Goal: Transaction & Acquisition: Purchase product/service

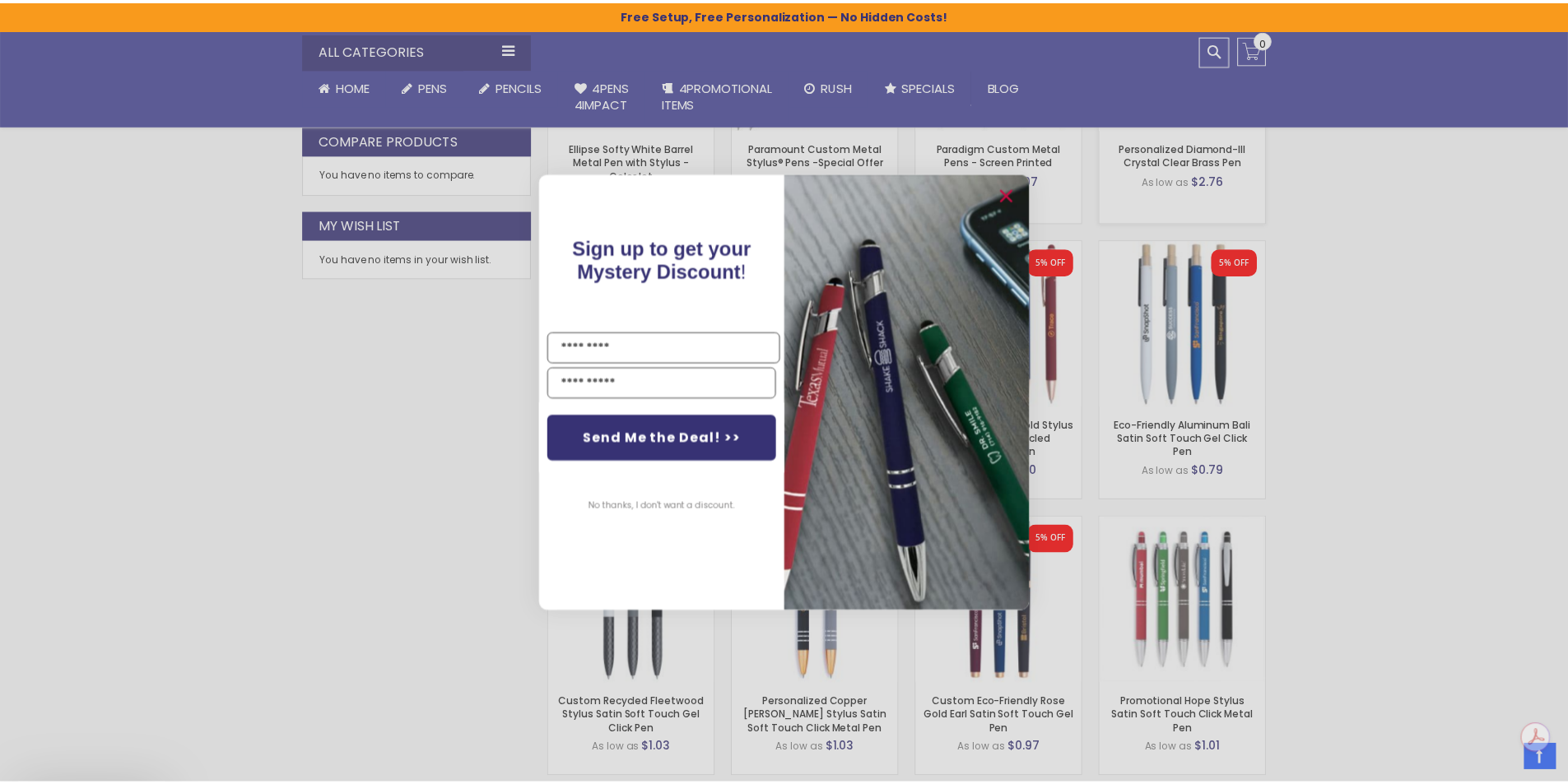
scroll to position [905, 0]
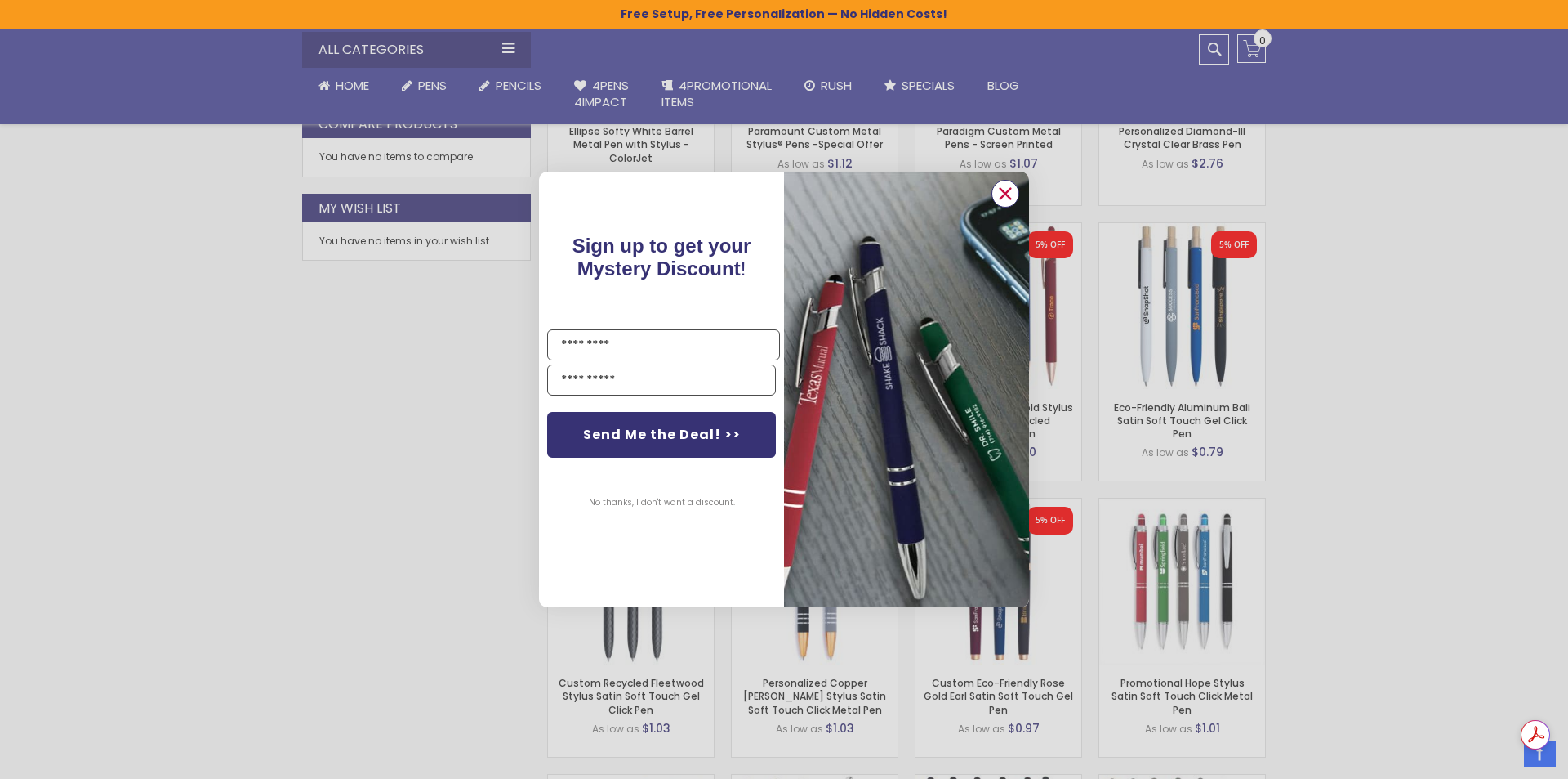
click at [1003, 187] on circle "Close dialog" at bounding box center [1005, 194] width 25 height 25
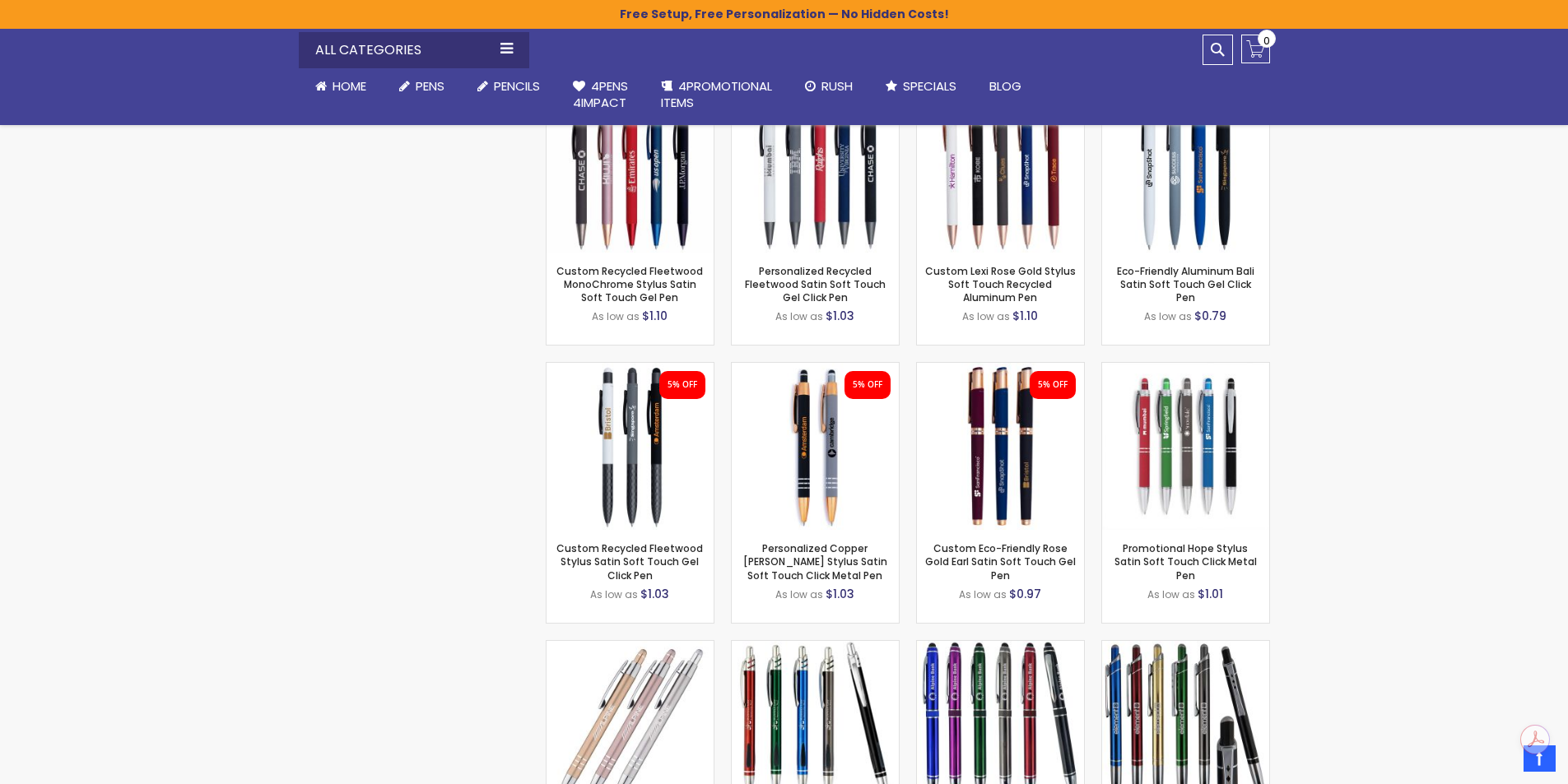
scroll to position [1069, 0]
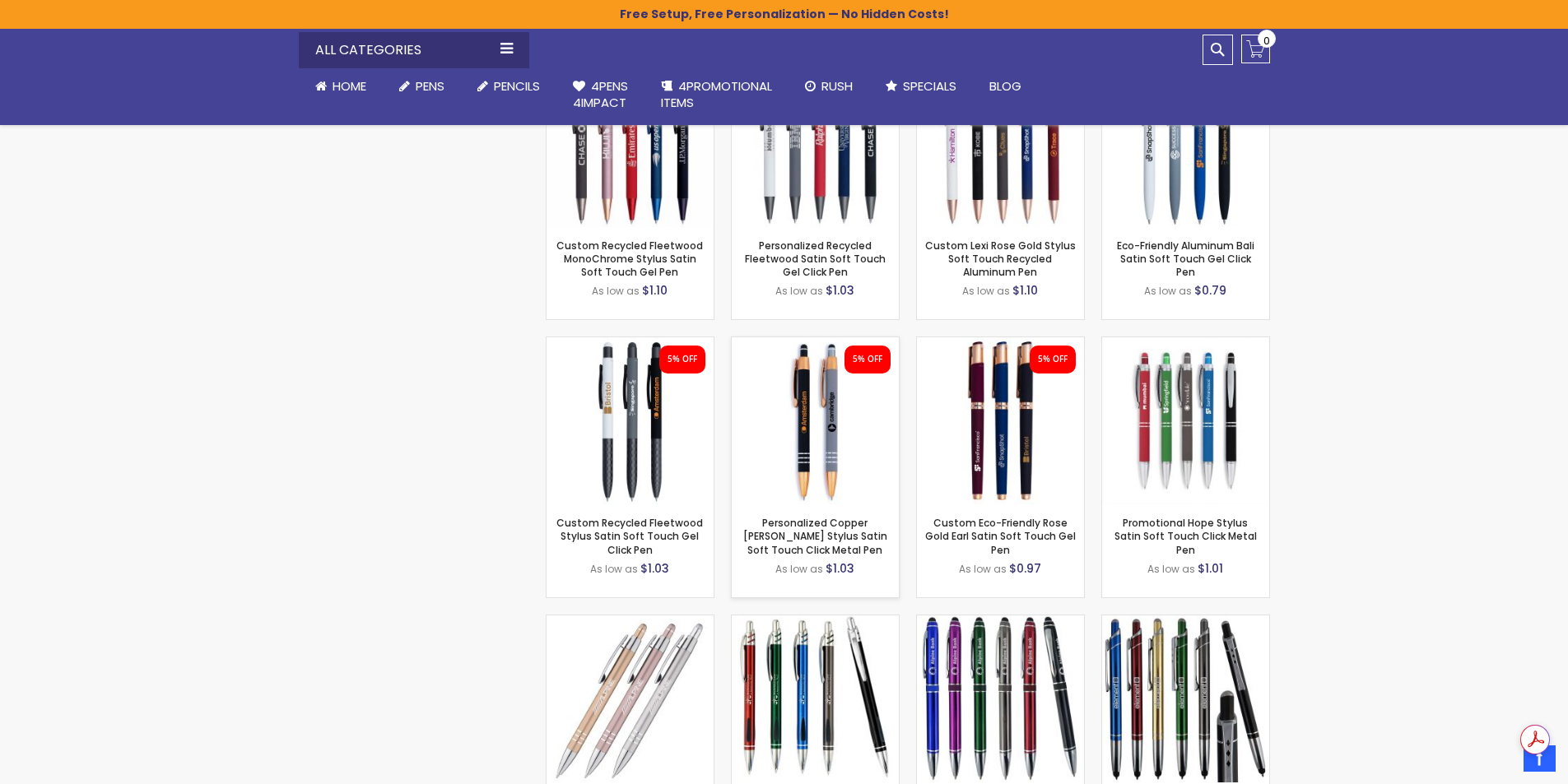
click at [795, 430] on img at bounding box center [815, 421] width 167 height 166
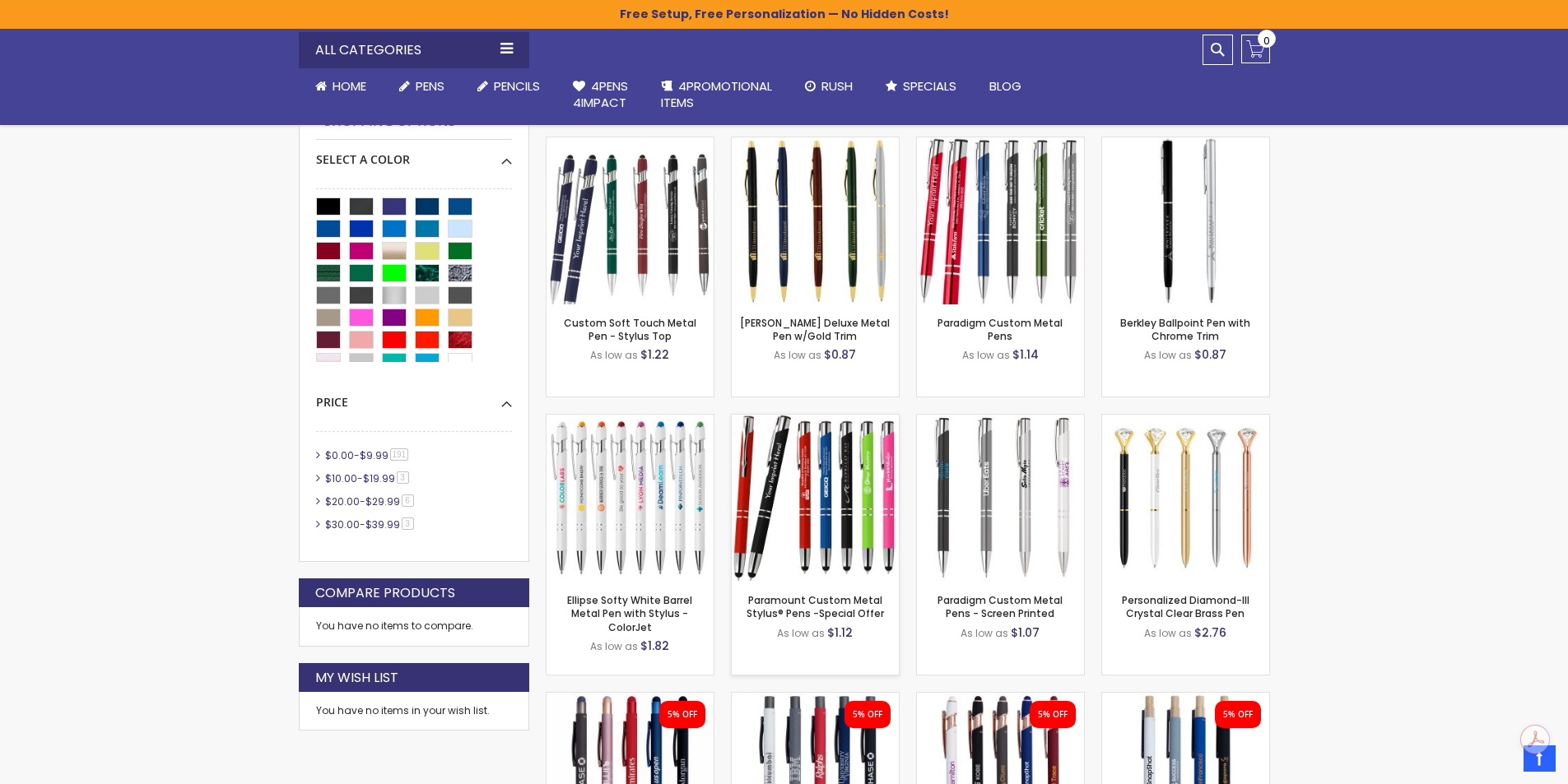
scroll to position [411, 0]
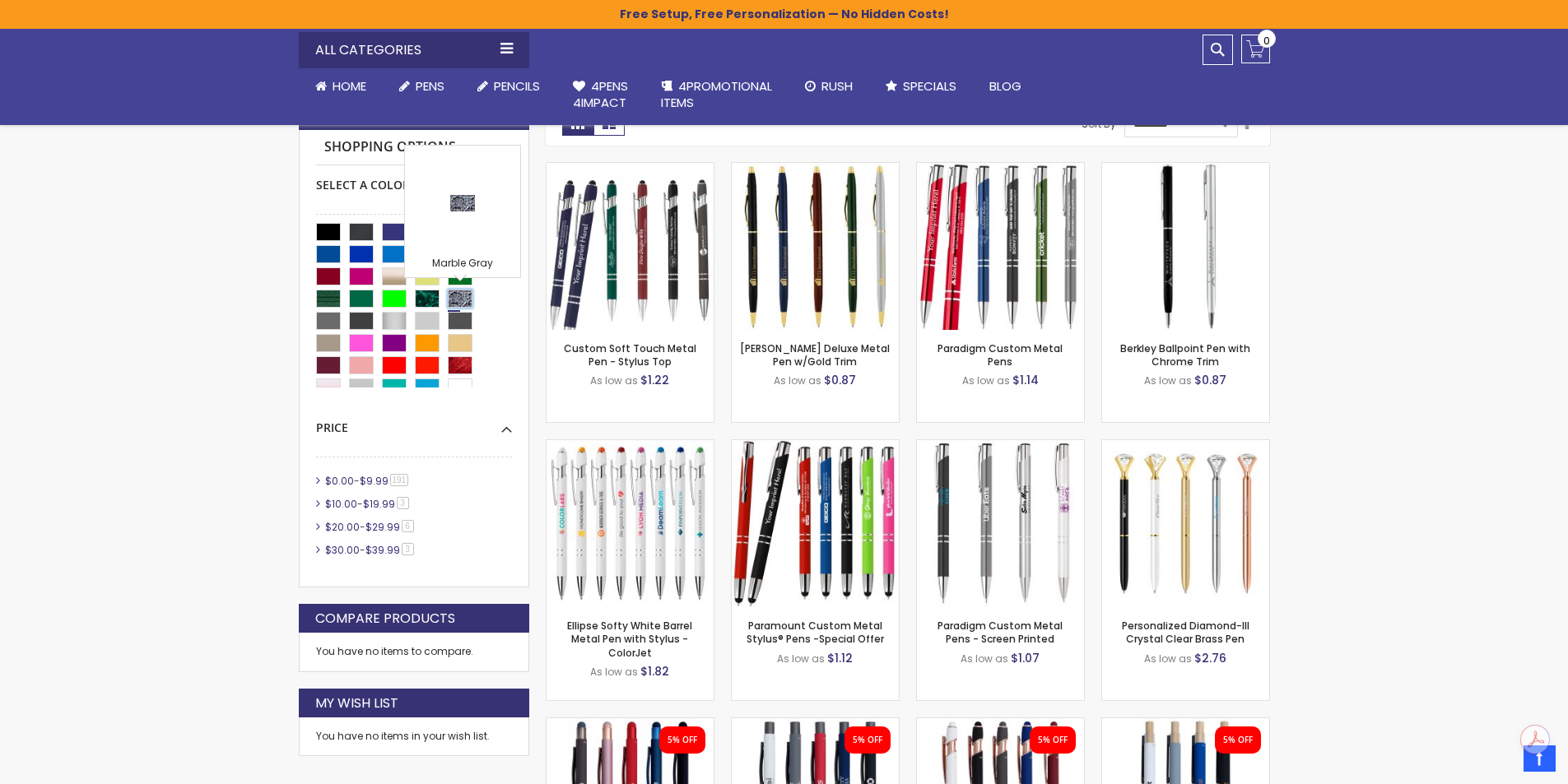
click at [461, 300] on div "Marble Gray" at bounding box center [460, 298] width 25 height 18
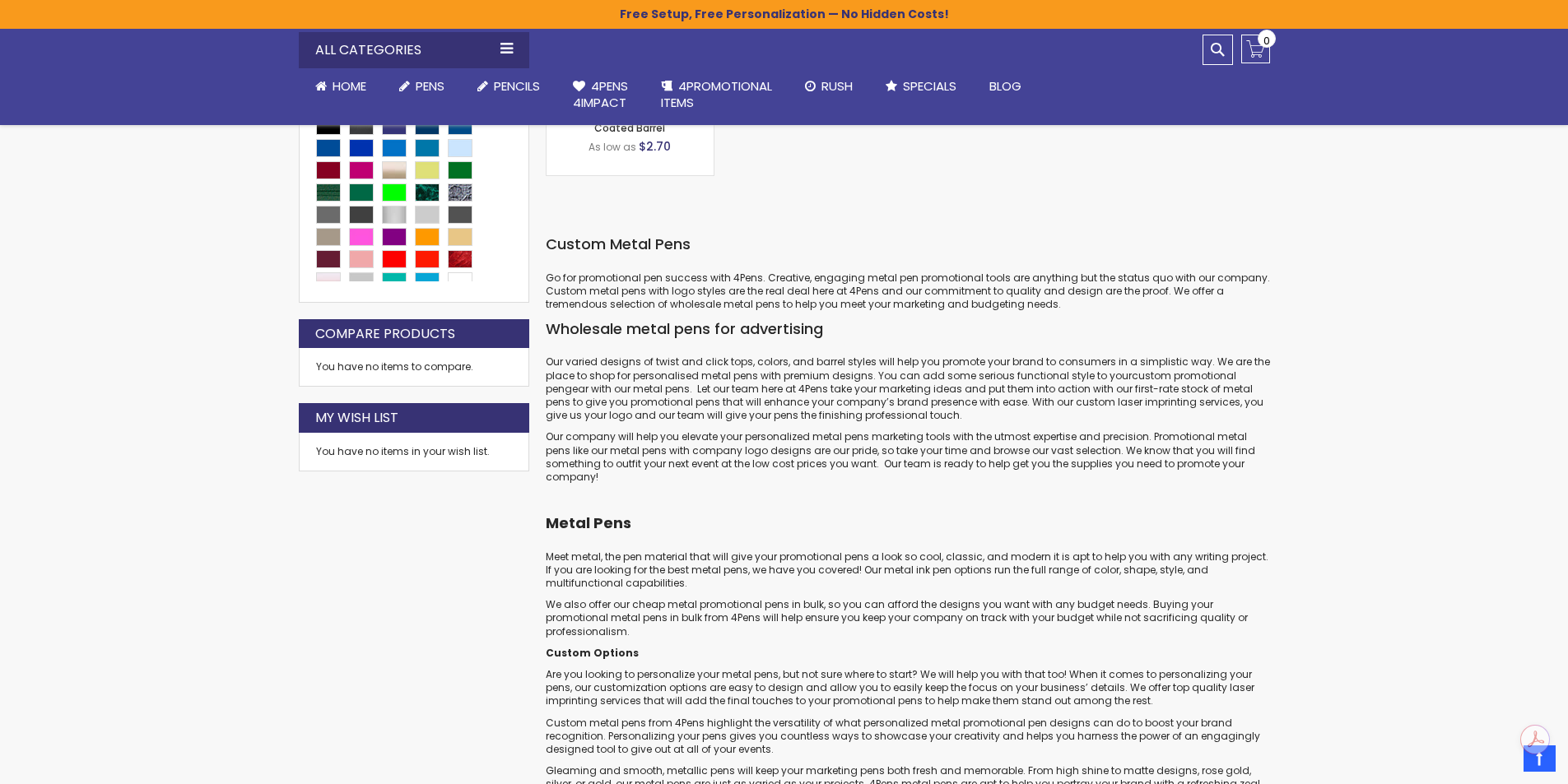
scroll to position [411, 0]
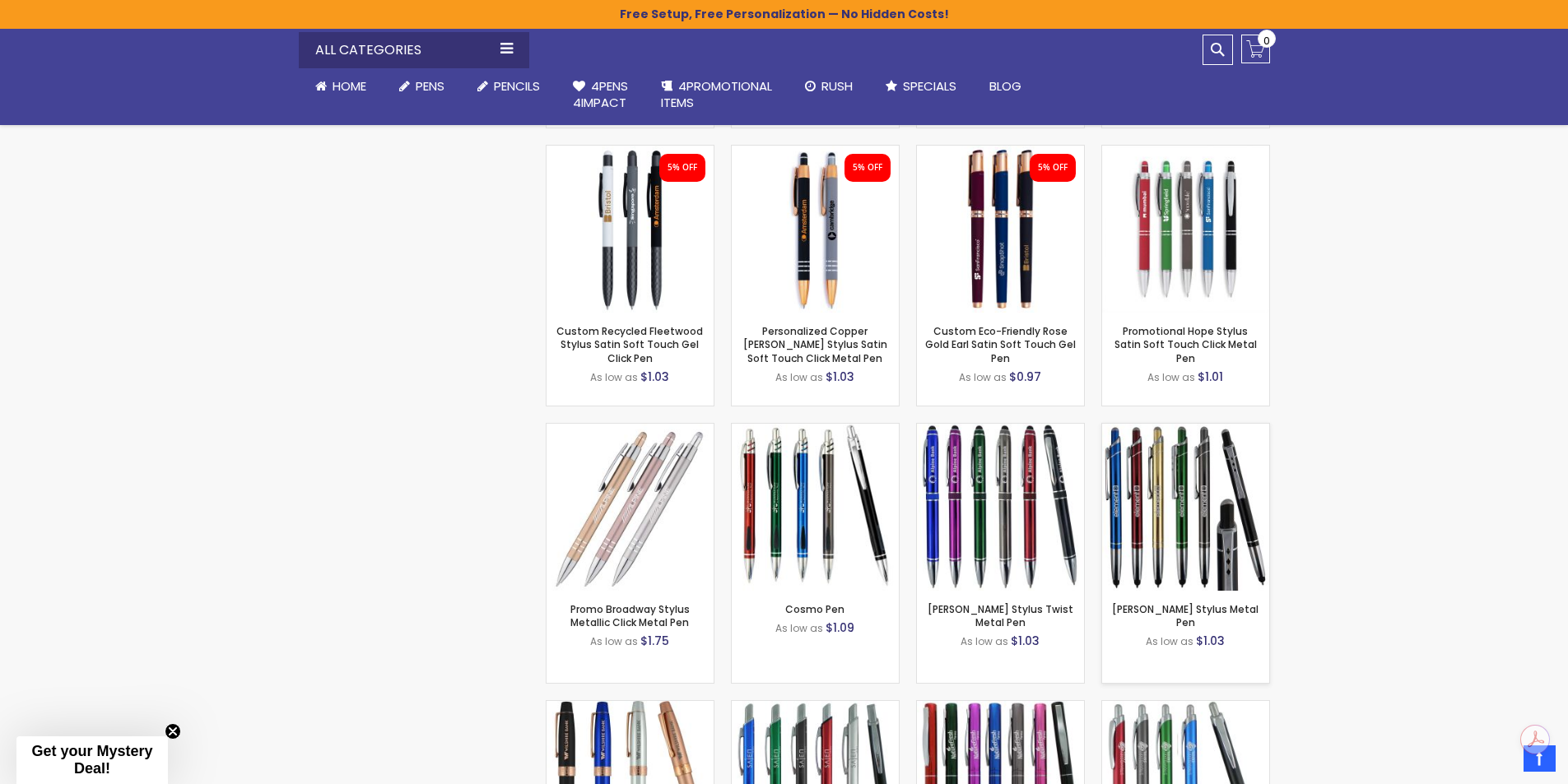
scroll to position [1262, 0]
click at [611, 534] on img at bounding box center [630, 505] width 167 height 166
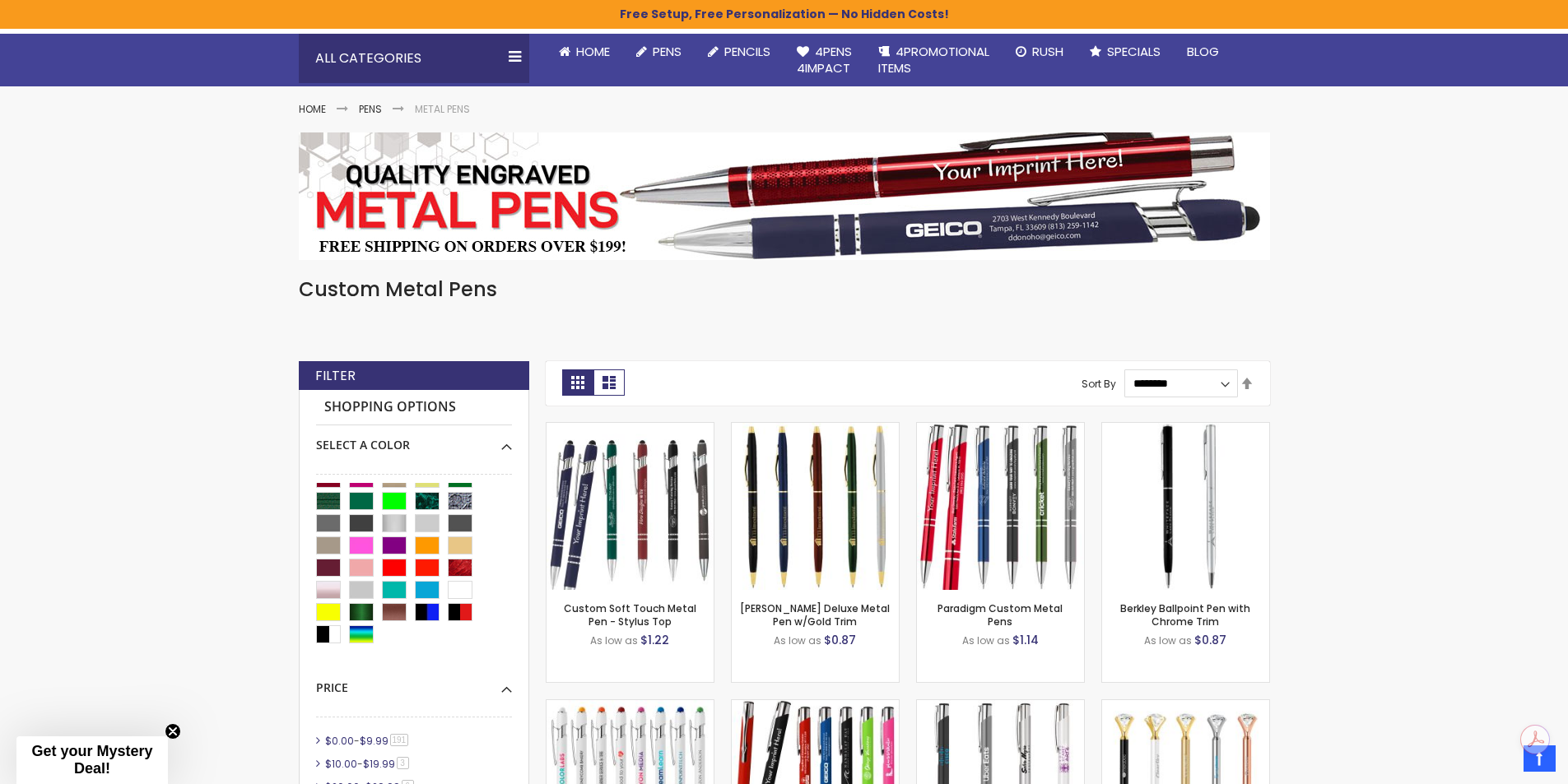
scroll to position [0, 0]
